Goal: Information Seeking & Learning: Find specific fact

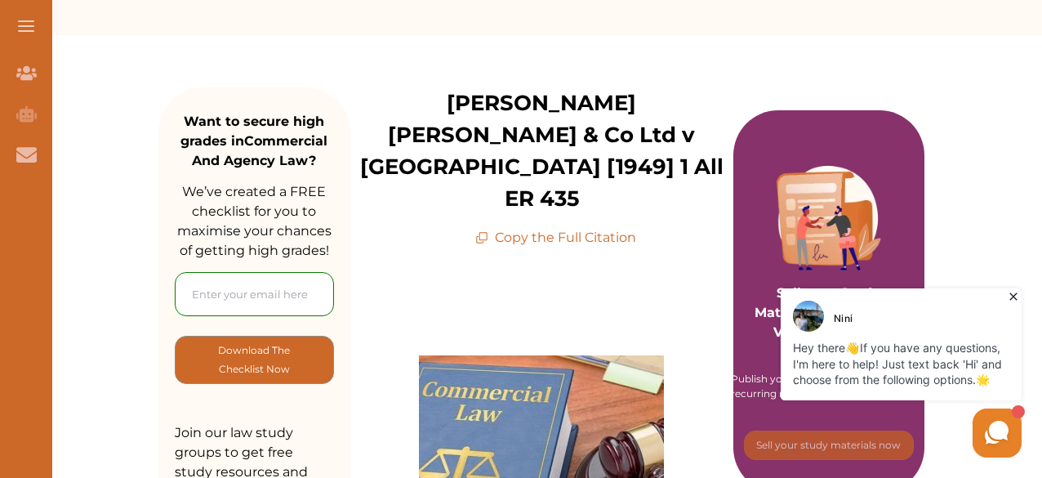
scroll to position [82, 0]
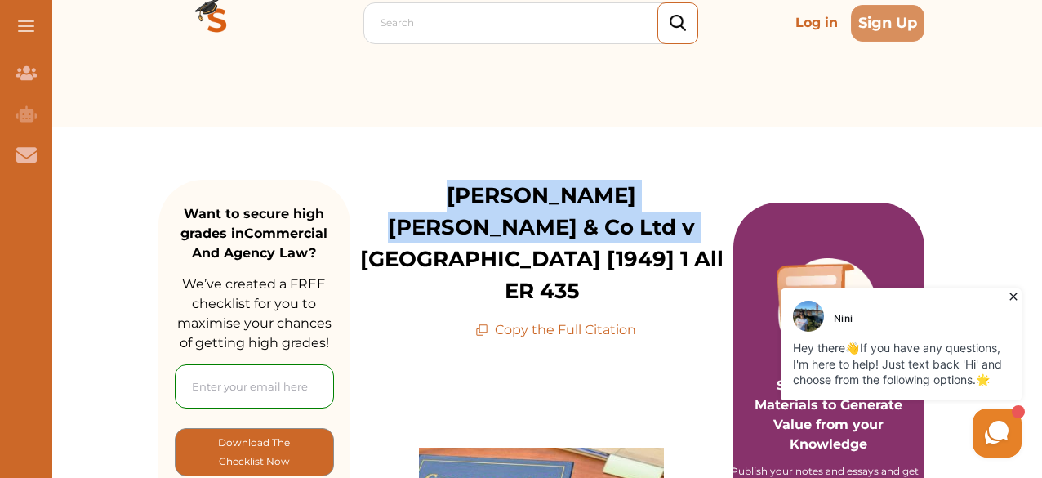
drag, startPoint x: 380, startPoint y: 197, endPoint x: 554, endPoint y: 236, distance: 178.3
click at [554, 236] on p "[PERSON_NAME] [PERSON_NAME] & Co Ltd v [GEOGRAPHIC_DATA] [1949] 1 All ER 435" at bounding box center [541, 243] width 383 height 127
copy p "[PERSON_NAME] [PERSON_NAME] & Co Ltd v [GEOGRAPHIC_DATA] [1949]"
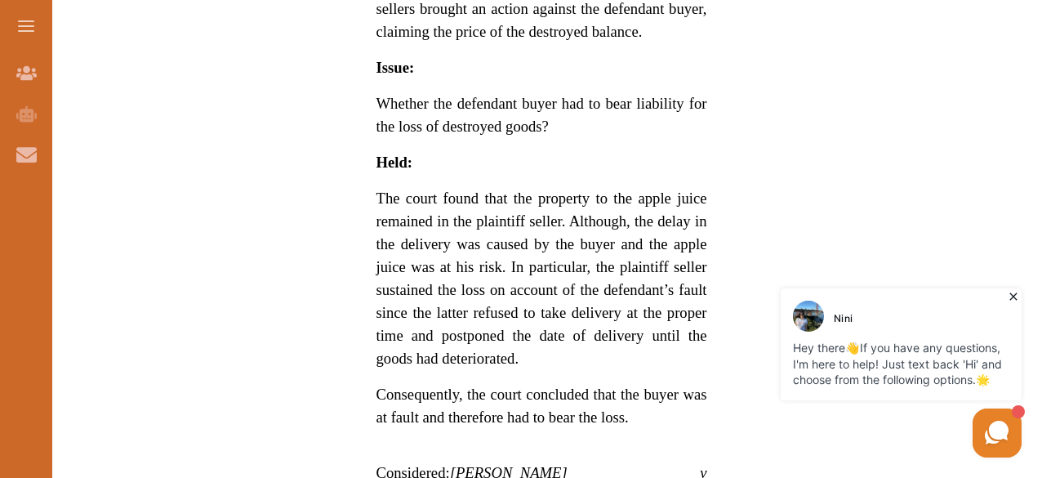
scroll to position [1143, 0]
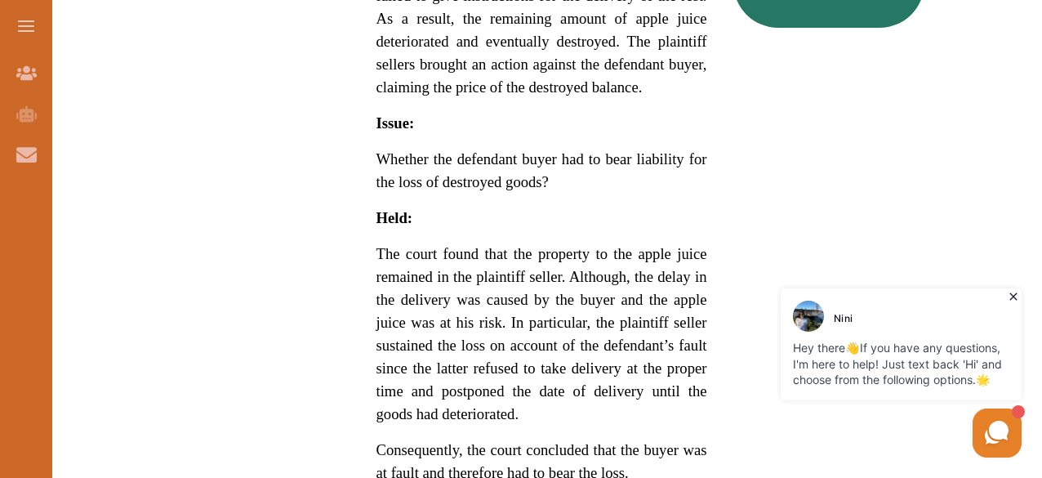
drag, startPoint x: 367, startPoint y: 176, endPoint x: 595, endPoint y: 321, distance: 270.3
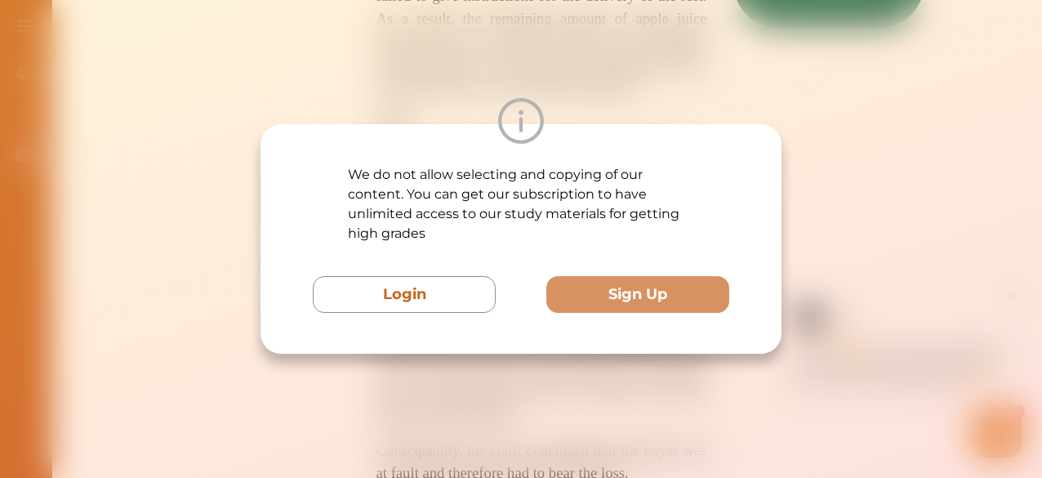
drag, startPoint x: 764, startPoint y: 91, endPoint x: 748, endPoint y: 109, distance: 24.3
click at [766, 91] on div "We do not allow selecting and copying of our content. You can get our subscript…" at bounding box center [521, 239] width 1042 height 478
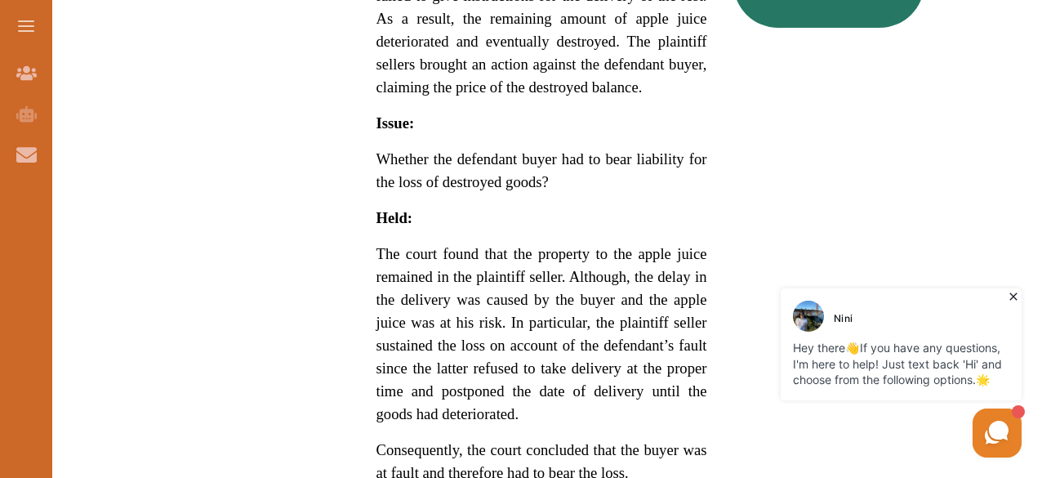
drag, startPoint x: 644, startPoint y: 388, endPoint x: 373, endPoint y: 176, distance: 343.8
drag, startPoint x: 377, startPoint y: 163, endPoint x: 531, endPoint y: 317, distance: 218.3
click at [531, 317] on p "The court found that the property to the apple juice remained in the plaintiff …" at bounding box center [542, 334] width 331 height 183
click at [546, 81] on div "We do not allow selecting and copying of our content. You can get our subscript…" at bounding box center [521, 239] width 1042 height 478
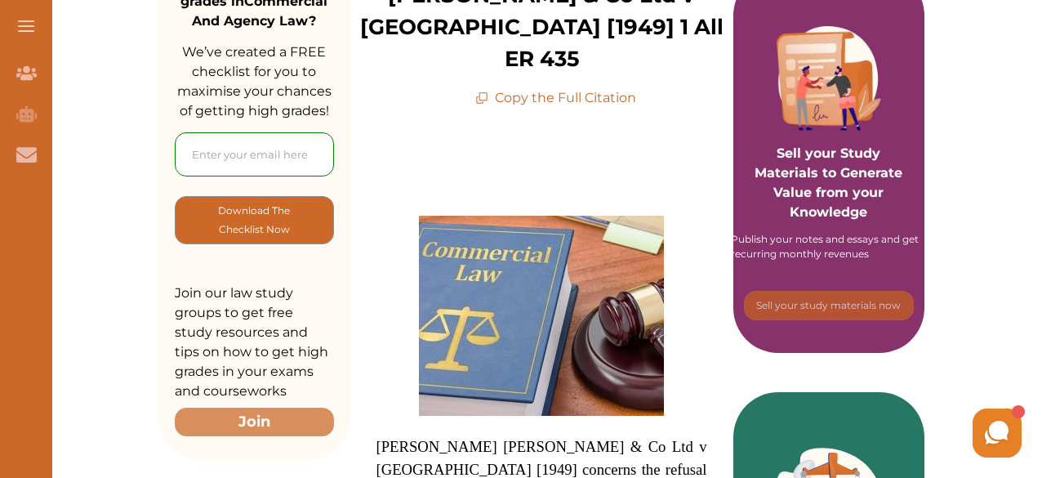
scroll to position [327, 0]
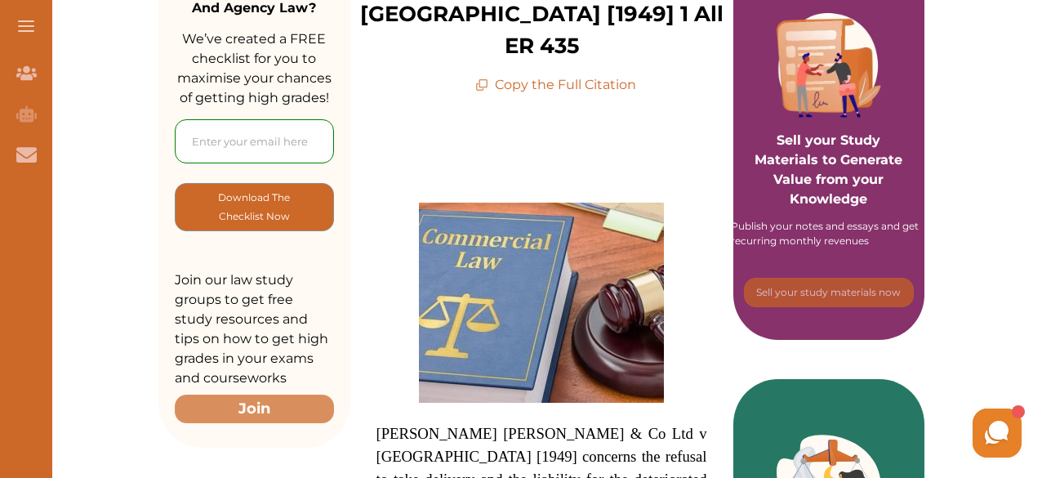
click at [578, 75] on p "Copy the Full Citation" at bounding box center [555, 85] width 161 height 20
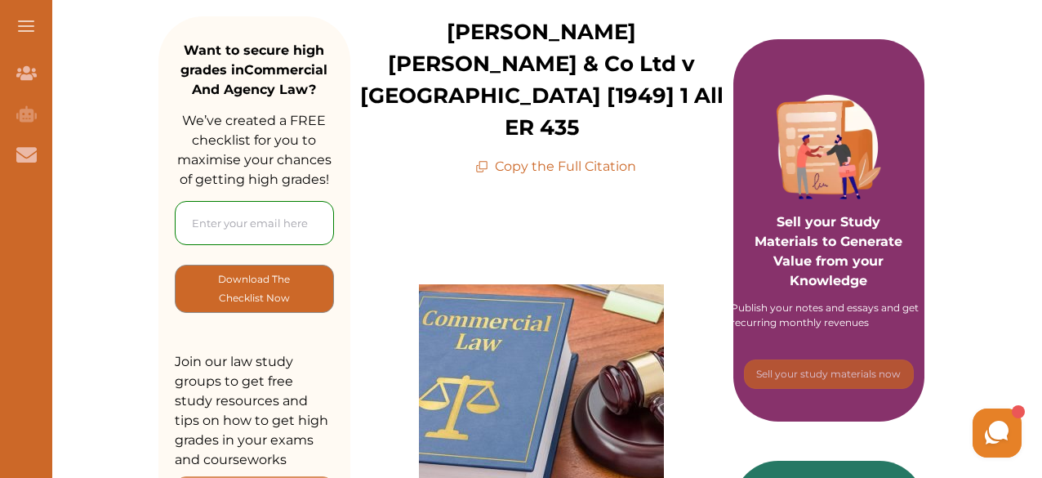
click at [560, 157] on p "Copy the Full Citation" at bounding box center [555, 167] width 161 height 20
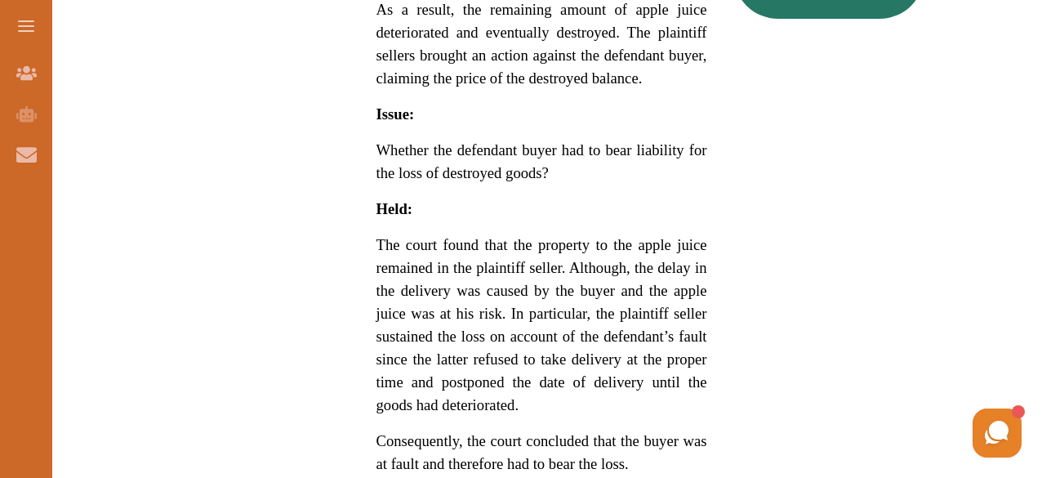
scroll to position [1307, 0]
